Goal: Transaction & Acquisition: Download file/media

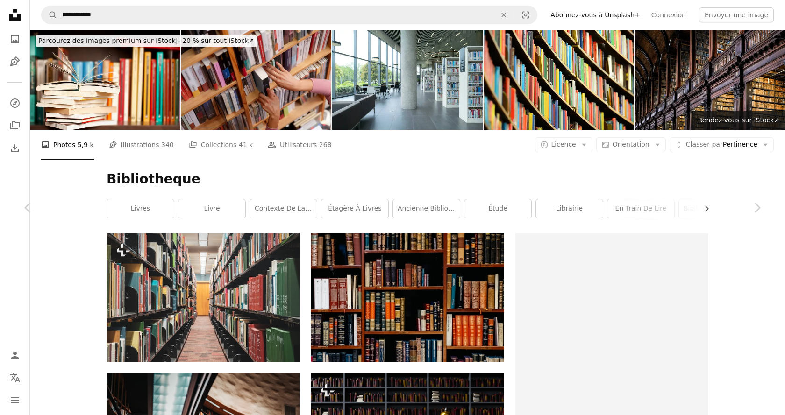
scroll to position [10547, 0]
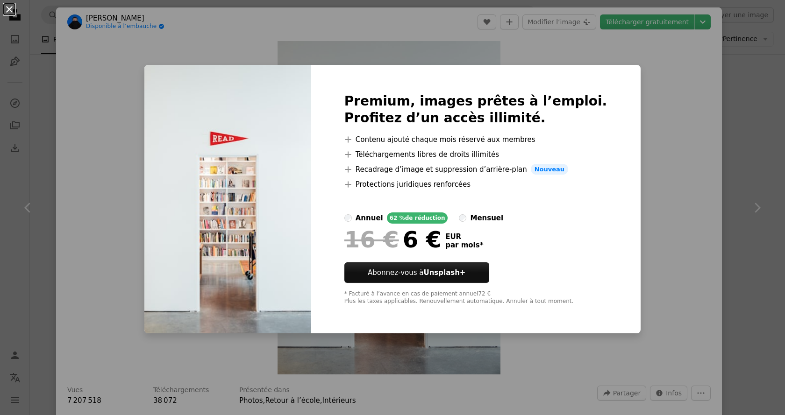
click at [7, 11] on button "An X shape" at bounding box center [9, 9] width 11 height 11
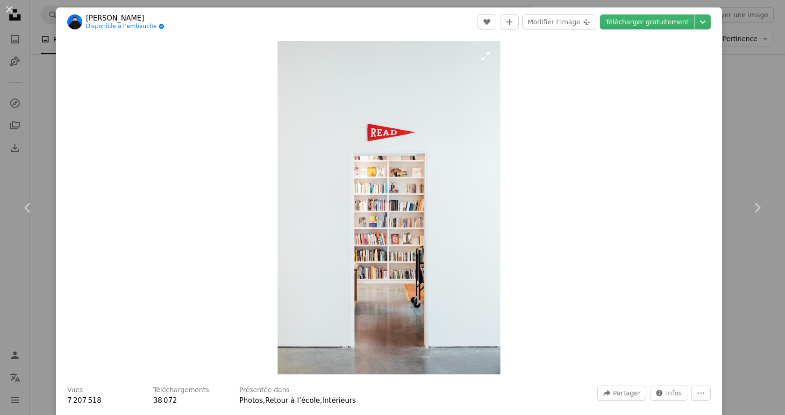
click at [402, 178] on img "Zoom sur cette image" at bounding box center [388, 208] width 222 height 334
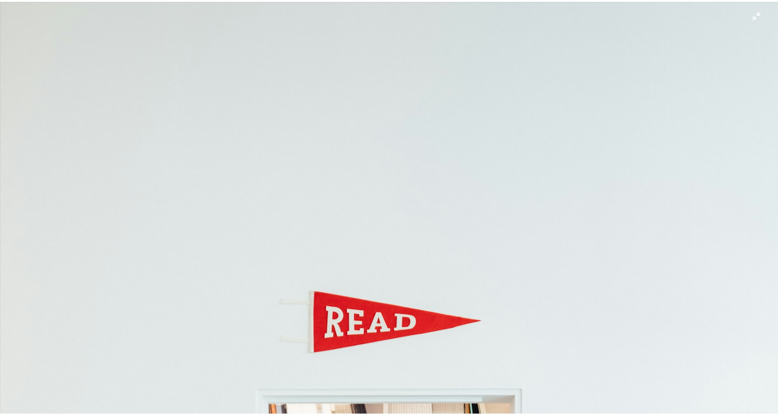
scroll to position [371, 0]
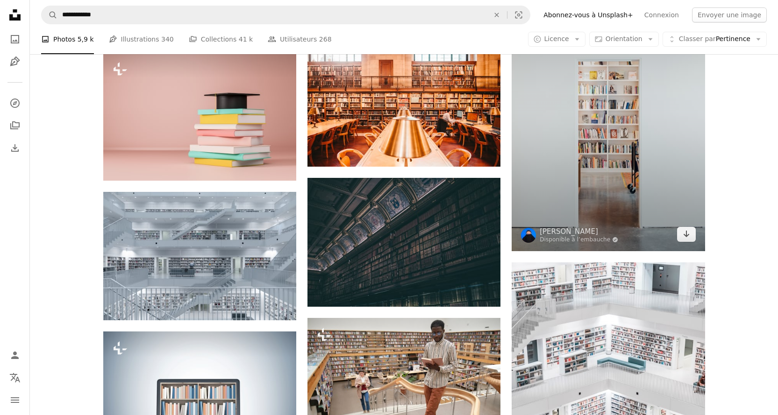
click at [591, 131] on img at bounding box center [608, 107] width 193 height 290
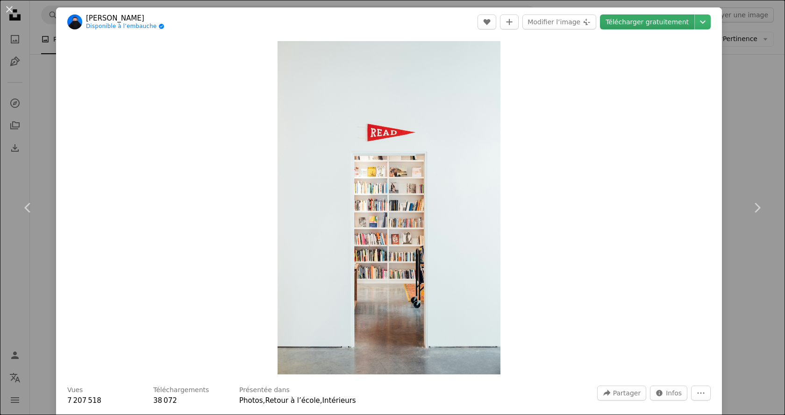
click at [658, 23] on link "Télécharger gratuitement" at bounding box center [647, 21] width 94 height 15
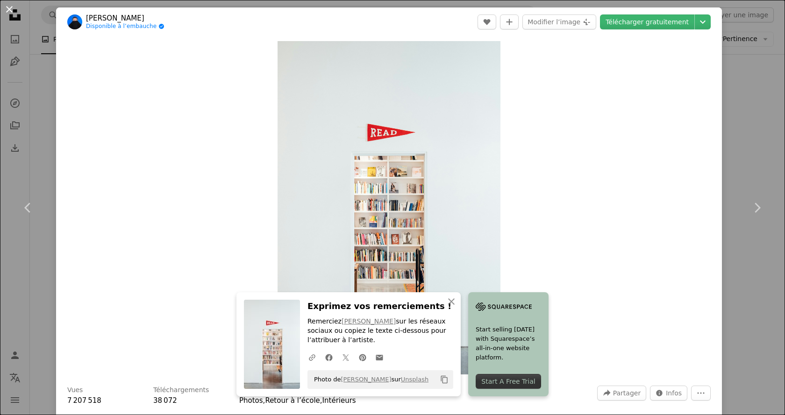
click at [10, 12] on button "An X shape" at bounding box center [9, 9] width 11 height 11
